Goal: Transaction & Acquisition: Register for event/course

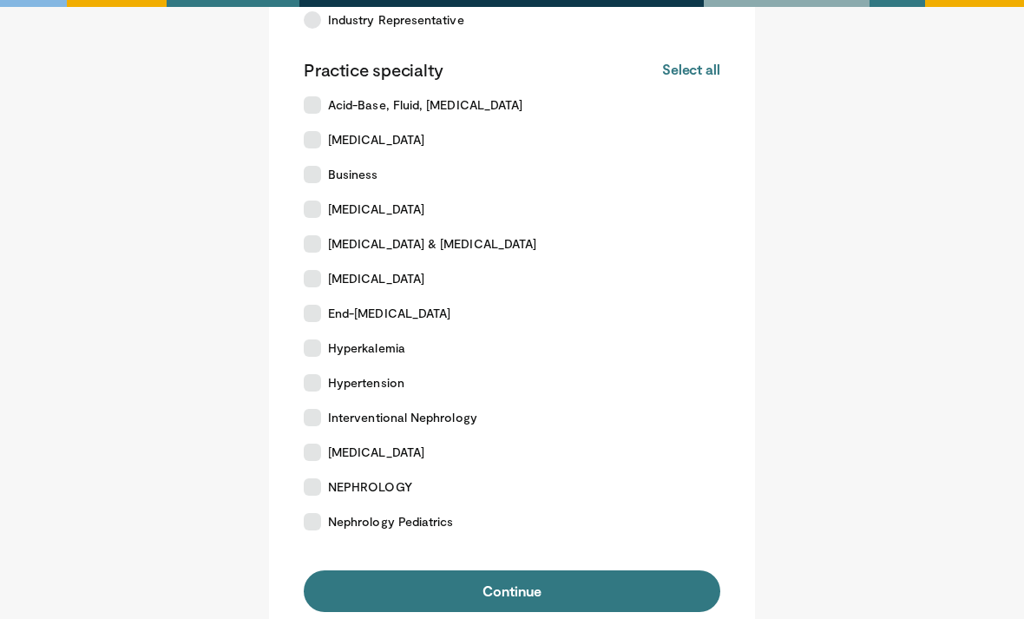
scroll to position [317, 0]
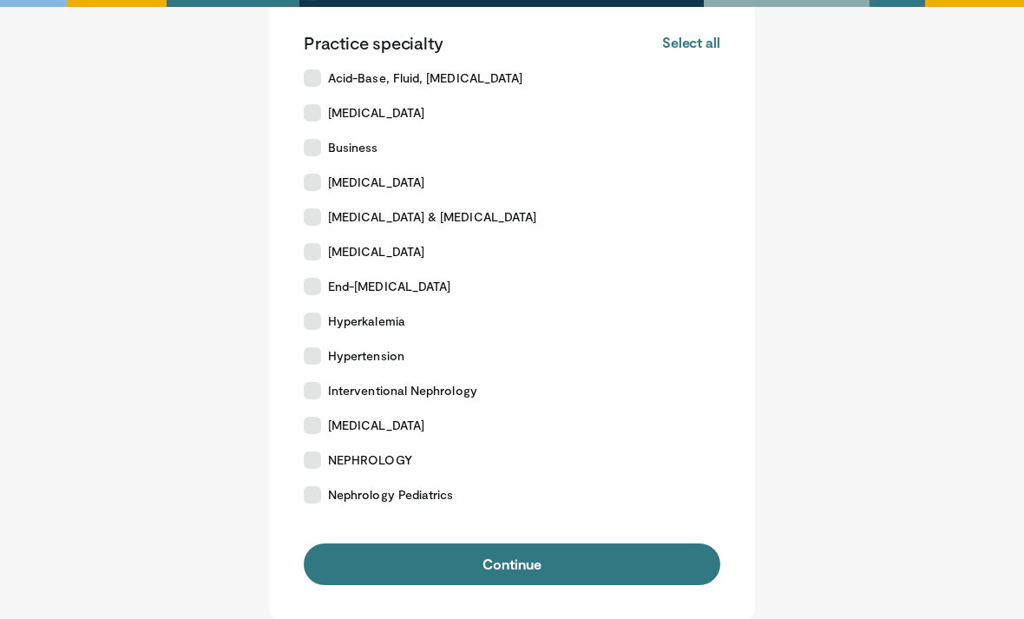
click at [594, 576] on button "Continue" at bounding box center [512, 565] width 416 height 42
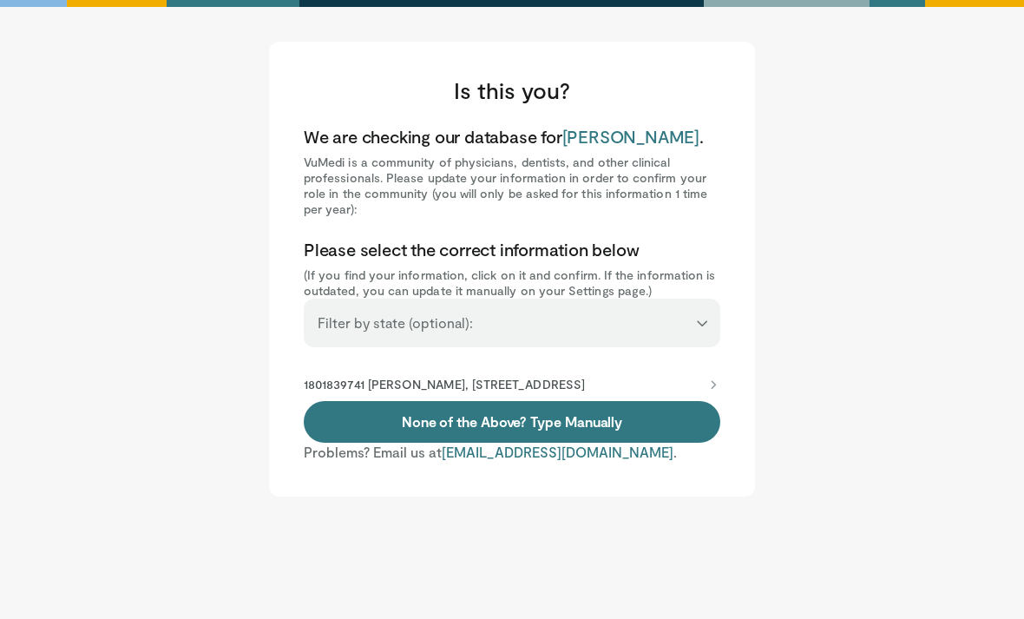
click at [585, 387] on p "1801839741 [PERSON_NAME], [STREET_ADDRESS]" at bounding box center [444, 384] width 281 height 16
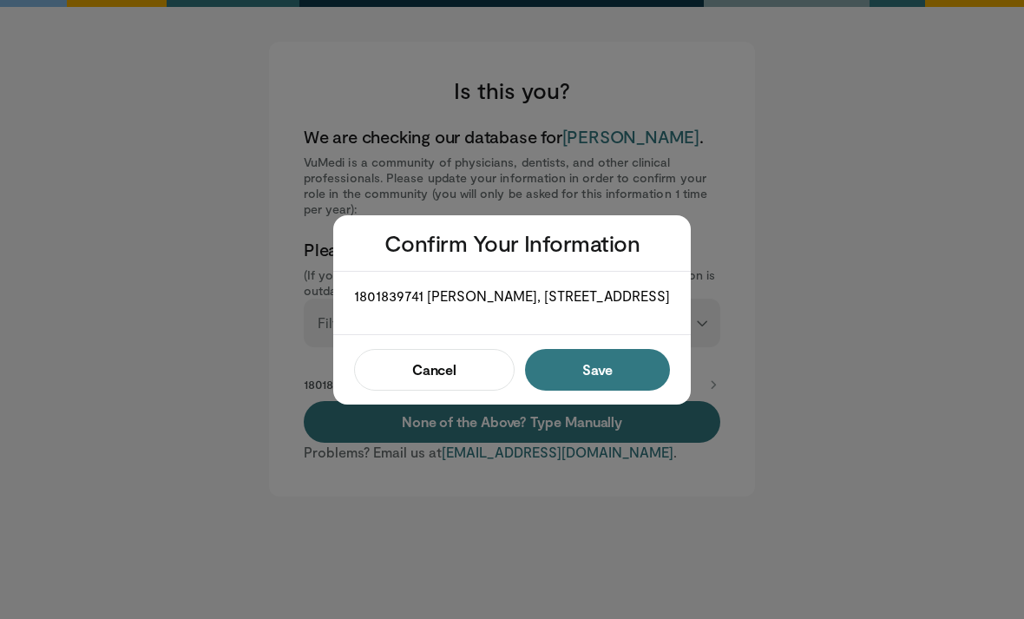
click at [647, 377] on button "Save" at bounding box center [597, 370] width 145 height 42
click at [637, 383] on button "Confirm" at bounding box center [591, 370] width 155 height 42
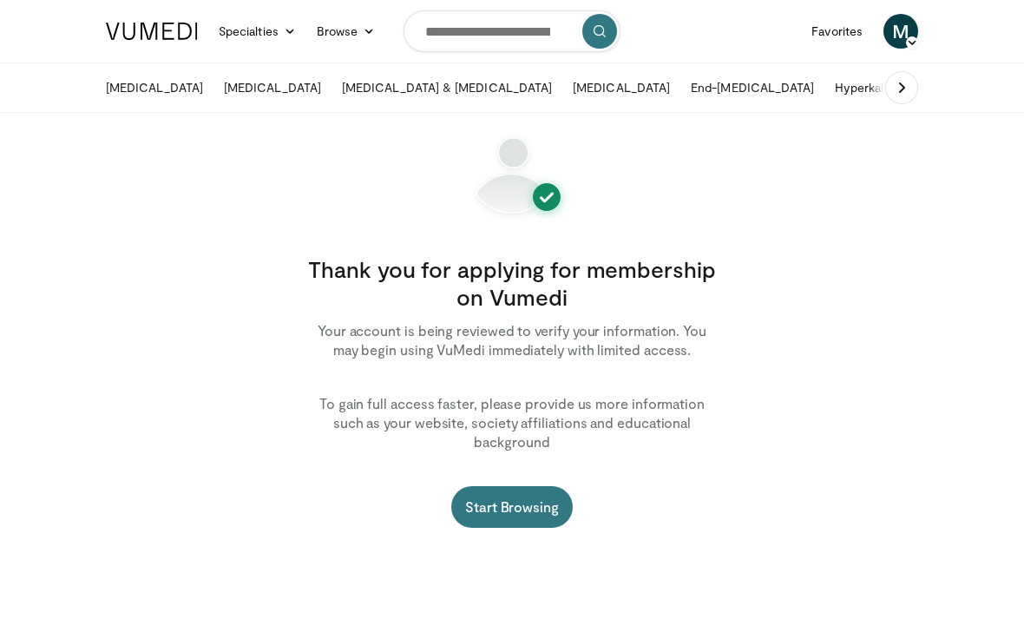
click at [548, 486] on link "Start Browsing" at bounding box center [511, 507] width 121 height 42
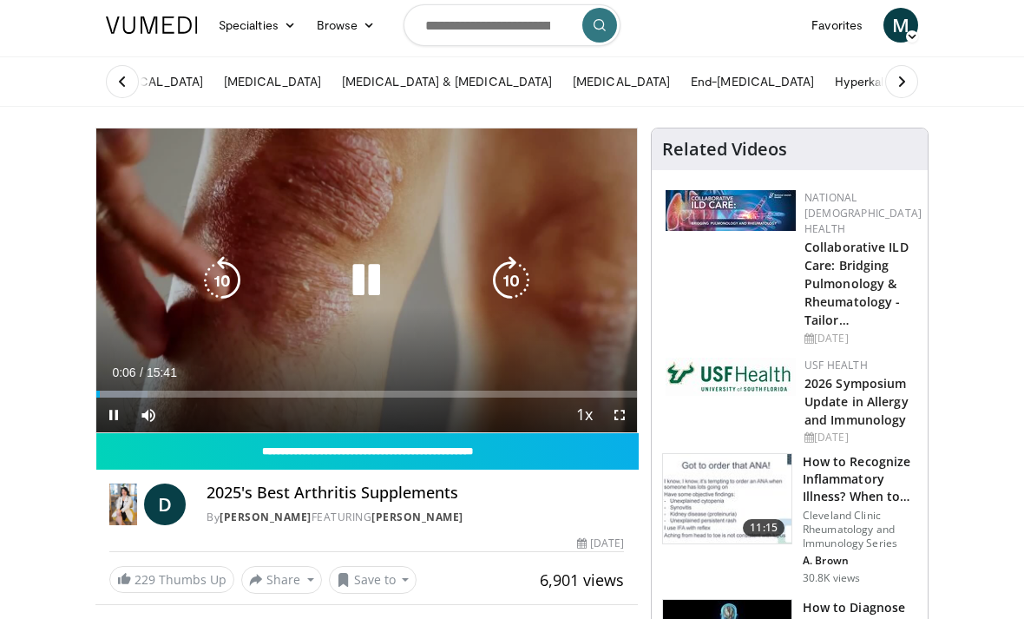
scroll to position [6, 0]
click at [367, 285] on icon "Video Player" at bounding box center [366, 280] width 49 height 49
